Goal: Find specific page/section

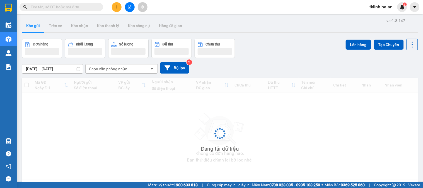
click at [404, 9] on img at bounding box center [402, 6] width 5 height 5
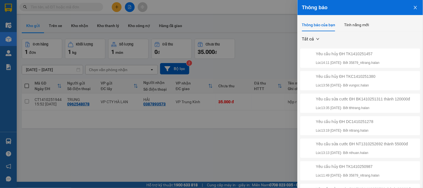
click at [201, 133] on div at bounding box center [211, 94] width 423 height 188
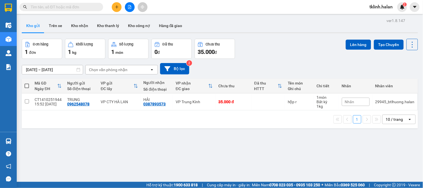
click at [408, 4] on div "tklinh.halan 2" at bounding box center [395, 7] width 58 height 10
click at [408, 5] on div "tklinh.halan 2" at bounding box center [395, 7] width 58 height 10
click at [405, 8] on img at bounding box center [402, 6] width 5 height 5
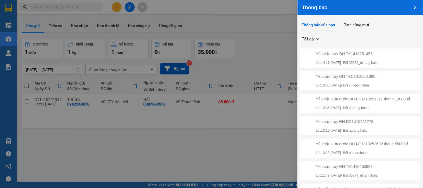
click at [189, 159] on div at bounding box center [211, 94] width 423 height 188
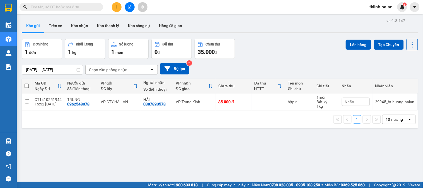
click at [85, 7] on input "text" at bounding box center [64, 7] width 66 height 6
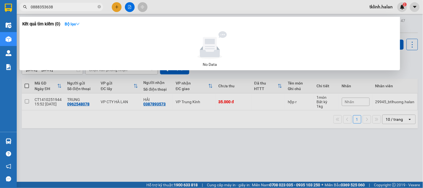
click at [40, 8] on input "0888353638" at bounding box center [64, 7] width 66 height 6
click at [38, 6] on input "0888353638" at bounding box center [64, 7] width 66 height 6
type input "0886353638"
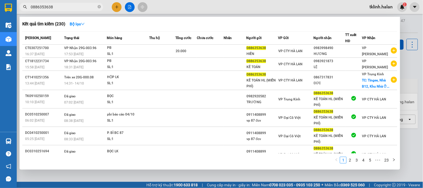
drag, startPoint x: 98, startPoint y: 6, endPoint x: 101, endPoint y: 5, distance: 2.8
click at [99, 6] on icon "close-circle" at bounding box center [99, 6] width 3 height 3
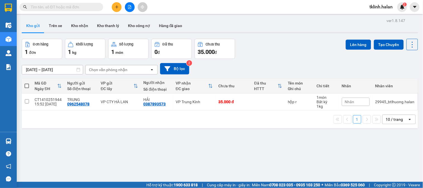
drag, startPoint x: 129, startPoint y: 137, endPoint x: 115, endPoint y: 185, distance: 49.9
click at [129, 137] on div "ver 1.8.147 Kho gửi Trên xe Kho nhận Kho thanh lý Kho công nợ Hàng đã giao Đơn …" at bounding box center [220, 111] width 401 height 188
